Goal: Task Accomplishment & Management: Manage account settings

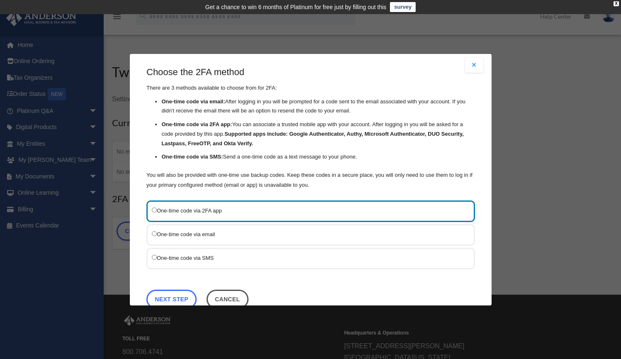
scroll to position [5, 0]
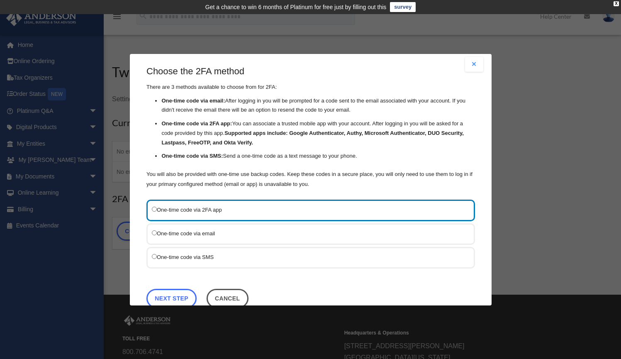
click at [159, 253] on label "One-time code via SMS" at bounding box center [306, 257] width 309 height 10
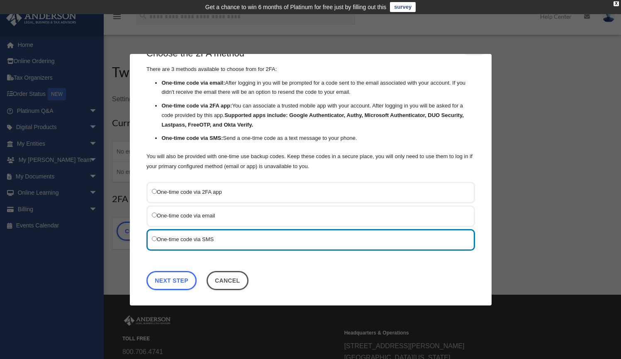
scroll to position [23, 0]
click at [169, 275] on link "Next Step" at bounding box center [171, 280] width 50 height 19
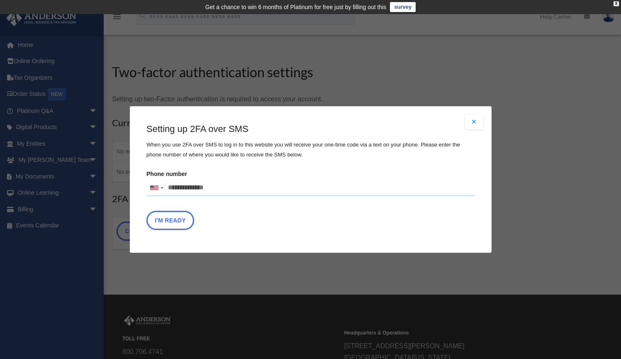
click at [217, 186] on input "Phone number [GEOGRAPHIC_DATA] +1 [GEOGRAPHIC_DATA] +44 [GEOGRAPHIC_DATA] (‫[GE…" at bounding box center [310, 188] width 329 height 17
type input "**********"
click at [179, 216] on button "I'm Ready" at bounding box center [170, 220] width 48 height 19
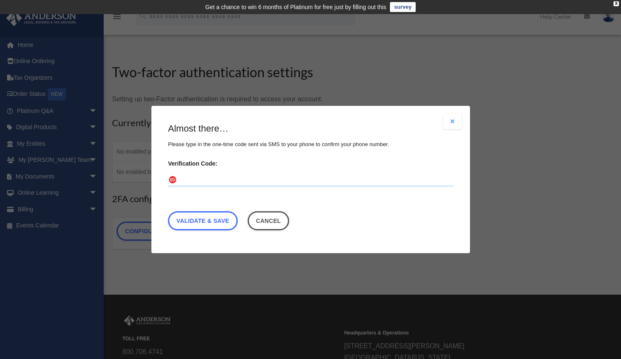
click at [206, 184] on input "Verification Code:" at bounding box center [310, 179] width 285 height 13
click at [201, 179] on input "Verification Code:" at bounding box center [310, 179] width 285 height 13
drag, startPoint x: 199, startPoint y: 178, endPoint x: 146, endPoint y: 178, distance: 52.3
click at [146, 178] on div "Are you sure? Any unsaved changes will be lost! Yes No Choose the 2FA method Th…" at bounding box center [310, 179] width 621 height 359
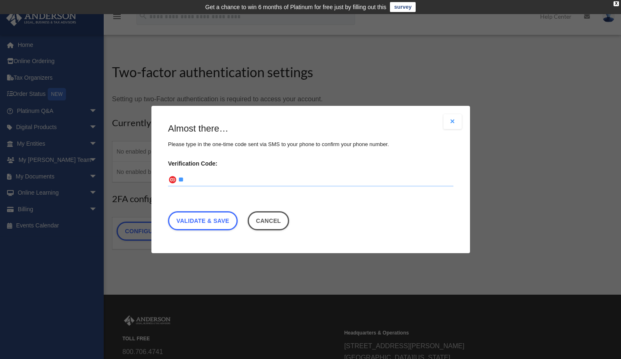
paste input "****"
type input "******"
click at [207, 221] on link "Validate & Save" at bounding box center [203, 220] width 70 height 19
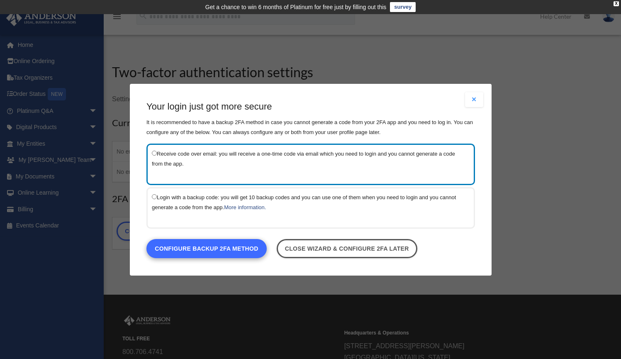
click at [231, 247] on link "Configure backup 2FA method" at bounding box center [206, 248] width 120 height 19
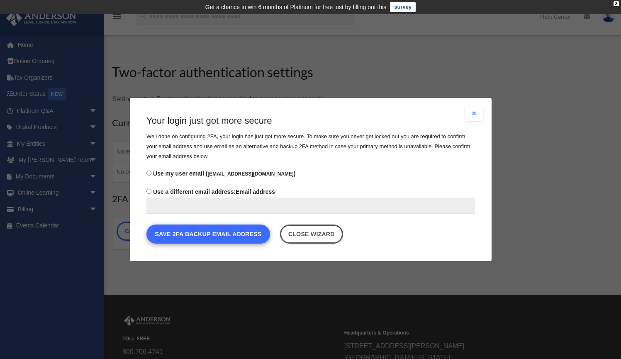
click at [222, 237] on button "Save 2FA backup email address" at bounding box center [208, 233] width 124 height 19
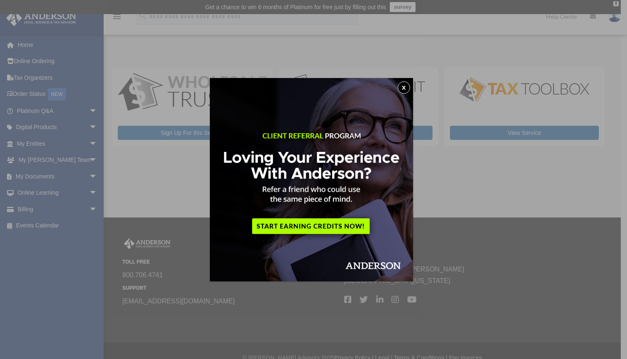
click at [304, 220] on img at bounding box center [311, 179] width 203 height 203
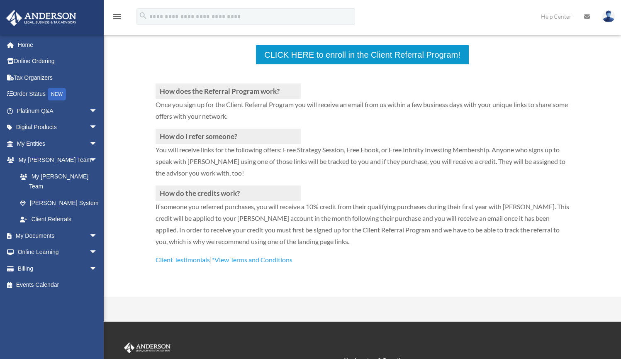
scroll to position [182, 0]
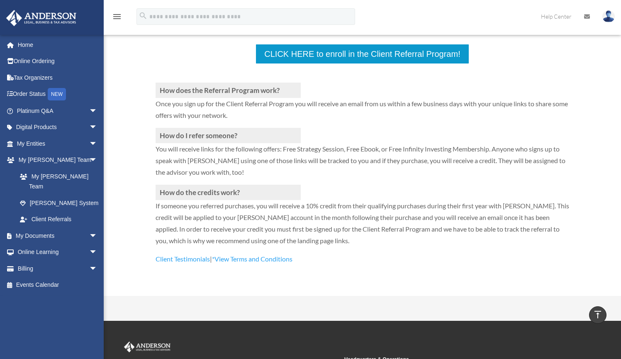
click at [385, 64] on div "How does the Referral Program work? Once you sign up for the Client Referral Pr…" at bounding box center [363, 164] width 414 height 200
click at [357, 64] on div "How does the Referral Program work? Once you sign up for the Client Referral Pr…" at bounding box center [363, 164] width 414 height 200
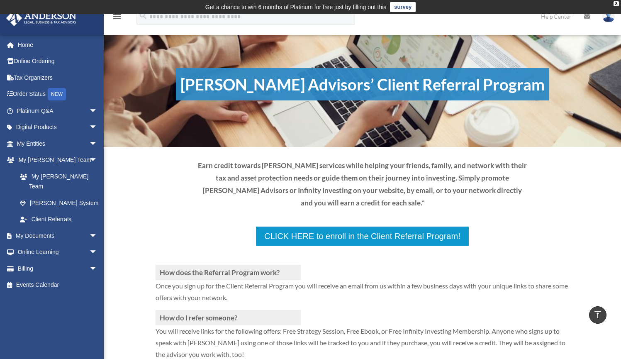
scroll to position [0, 0]
click at [342, 246] on div "How does the Referral Program work? Once you sign up for the Client Referral Pr…" at bounding box center [363, 346] width 414 height 200
click at [318, 246] on div "How does the Referral Program work? Once you sign up for the Client Referral Pr…" at bounding box center [363, 346] width 414 height 200
click at [416, 246] on div "How does the Referral Program work? Once you sign up for the Client Referral Pr…" at bounding box center [363, 346] width 414 height 200
click at [289, 265] on h3 "How does the Referral Program work?" at bounding box center [228, 272] width 145 height 15
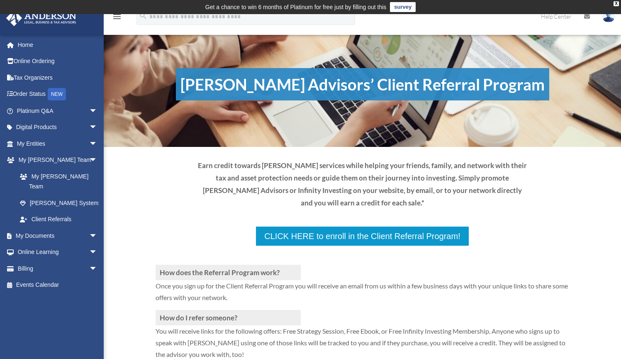
click at [271, 265] on h3 "How does the Referral Program work?" at bounding box center [228, 272] width 145 height 15
click at [339, 246] on div "How does the Referral Program work? Once you sign up for the Client Referral Pr…" at bounding box center [363, 346] width 414 height 200
click at [421, 246] on div "How does the Referral Program work? Once you sign up for the Client Referral Pr…" at bounding box center [363, 346] width 414 height 200
click at [446, 246] on div "How does the Referral Program work? Once you sign up for the Client Referral Pr…" at bounding box center [363, 346] width 414 height 200
click at [459, 280] on p "Once you sign up for the Client Referral Program you will receive an email from…" at bounding box center [363, 295] width 414 height 30
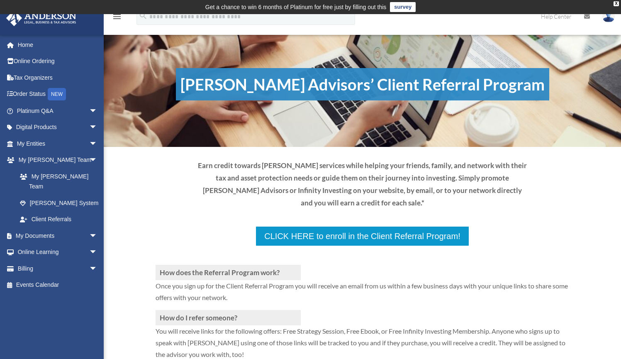
click at [458, 246] on div "How does the Referral Program work? Once you sign up for the Client Referral Pr…" at bounding box center [363, 346] width 414 height 200
click at [400, 280] on p "Once you sign up for the Client Referral Program you will receive an email from…" at bounding box center [363, 295] width 414 height 30
click at [382, 246] on div "How does the Referral Program work? Once you sign up for the Client Referral Pr…" at bounding box center [363, 346] width 414 height 200
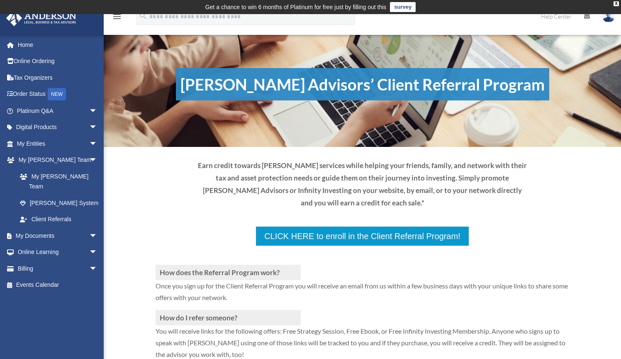
click at [616, 6] on td "Get a chance to win 6 months of Platinum for free just by filling out this surv…" at bounding box center [310, 7] width 621 height 14
click at [616, 4] on div "X" at bounding box center [616, 3] width 5 height 5
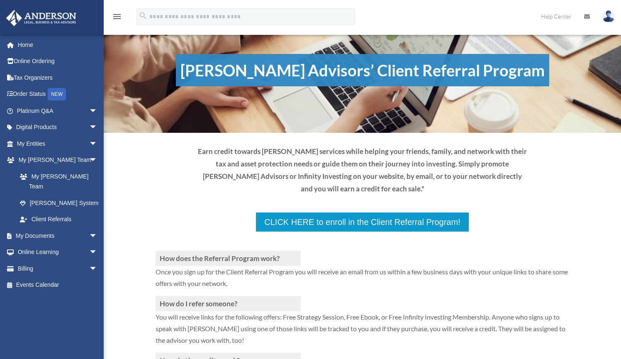
click at [342, 232] on div "How does the Referral Program work? Once you sign up for the Client Referral Pr…" at bounding box center [363, 332] width 414 height 200
click at [310, 232] on div "How does the Referral Program work? Once you sign up for the Client Referral Pr…" at bounding box center [363, 332] width 414 height 200
click at [407, 232] on div "How does the Referral Program work? Once you sign up for the Client Referral Pr…" at bounding box center [363, 332] width 414 height 200
click at [443, 232] on p at bounding box center [363, 241] width 414 height 18
click at [442, 232] on div "How does the Referral Program work? Once you sign up for the Client Referral Pr…" at bounding box center [363, 332] width 414 height 200
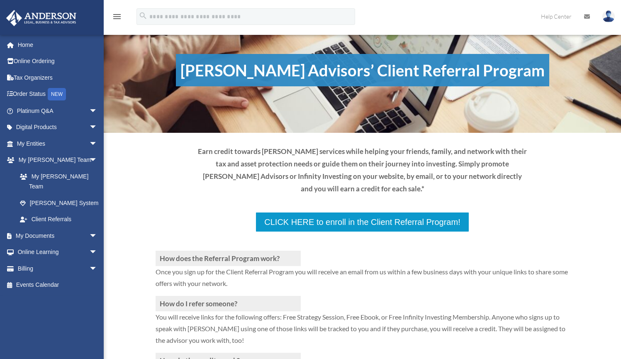
click at [418, 232] on div "How does the Referral Program work? Once you sign up for the Client Referral Pr…" at bounding box center [363, 332] width 414 height 200
click at [417, 232] on div "How does the Referral Program work? Once you sign up for the Client Referral Pr…" at bounding box center [363, 332] width 414 height 200
click at [388, 232] on div "How does the Referral Program work? Once you sign up for the Client Referral Pr…" at bounding box center [363, 332] width 414 height 200
click at [375, 232] on div "How does the Referral Program work? Once you sign up for the Client Referral Pr…" at bounding box center [363, 332] width 414 height 200
click at [89, 110] on span "arrow_drop_down" at bounding box center [97, 110] width 17 height 17
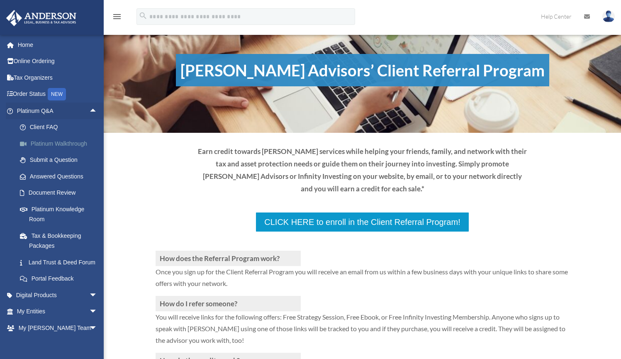
click at [60, 142] on link "Platinum Walkthrough" at bounding box center [61, 143] width 98 height 17
